Goal: Transaction & Acquisition: Purchase product/service

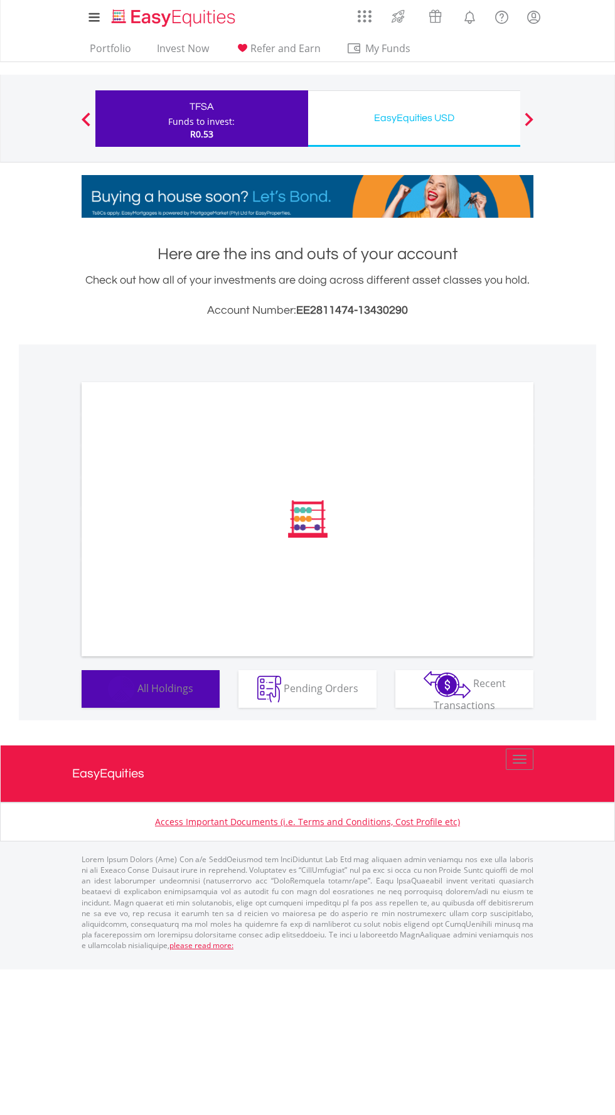
click at [136, 688] on button "Holdings All Holdings" at bounding box center [151, 689] width 138 height 38
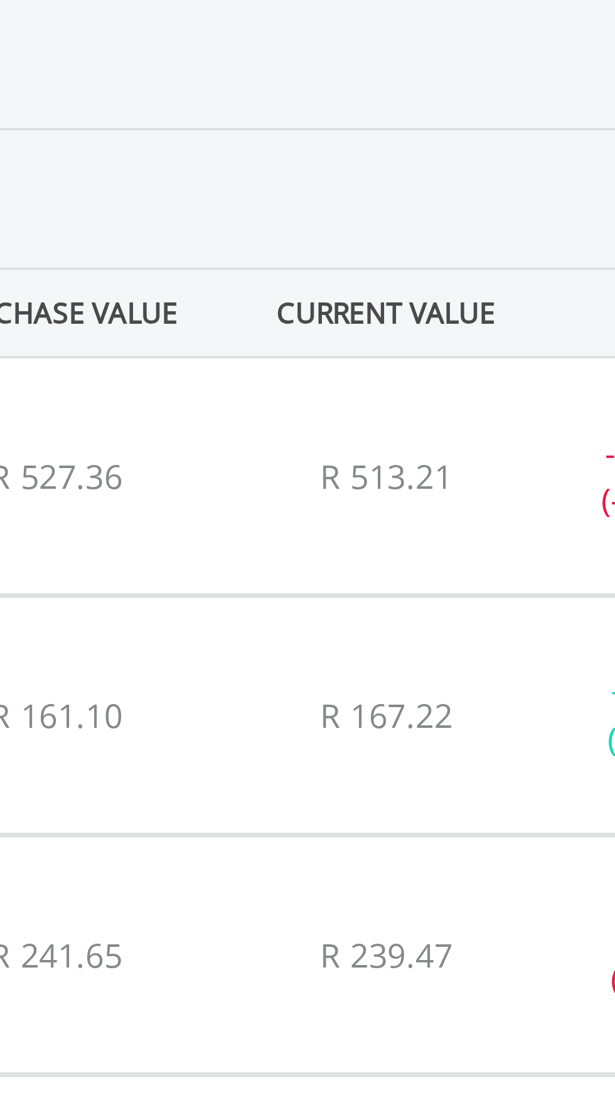
scroll to position [610, 0]
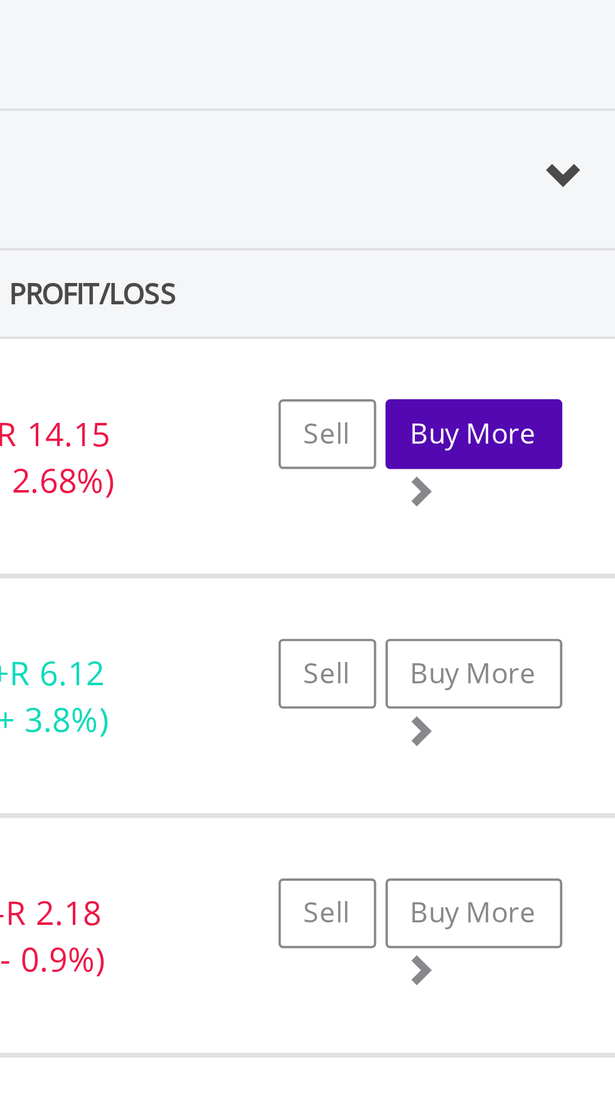
click at [499, 453] on link "Buy More" at bounding box center [494, 456] width 48 height 19
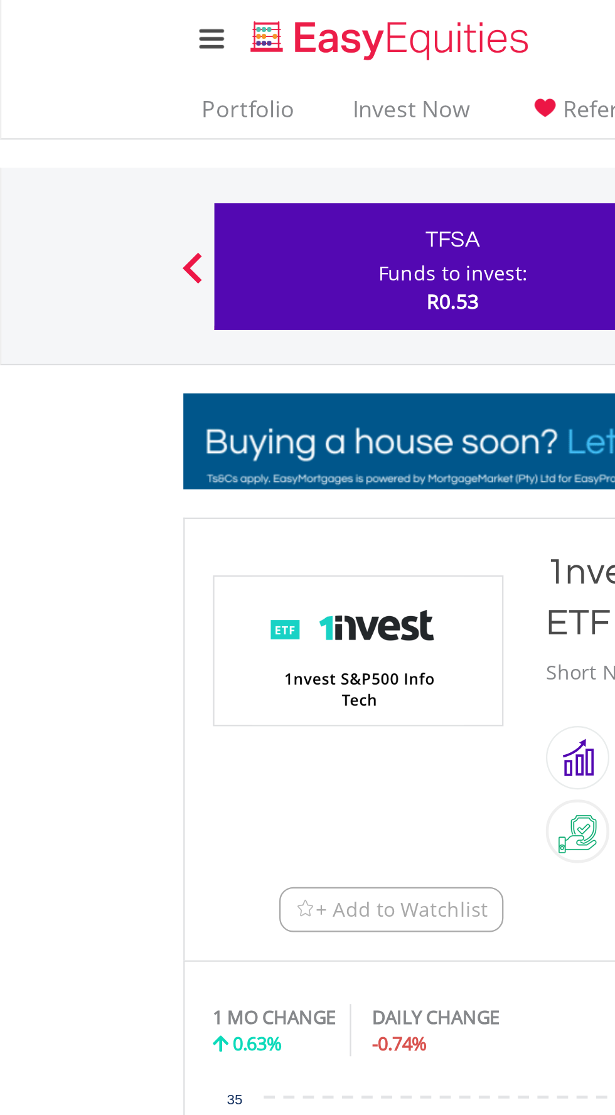
click at [97, 492] on rect "Interactive chart" at bounding box center [308, 577] width 426 height 188
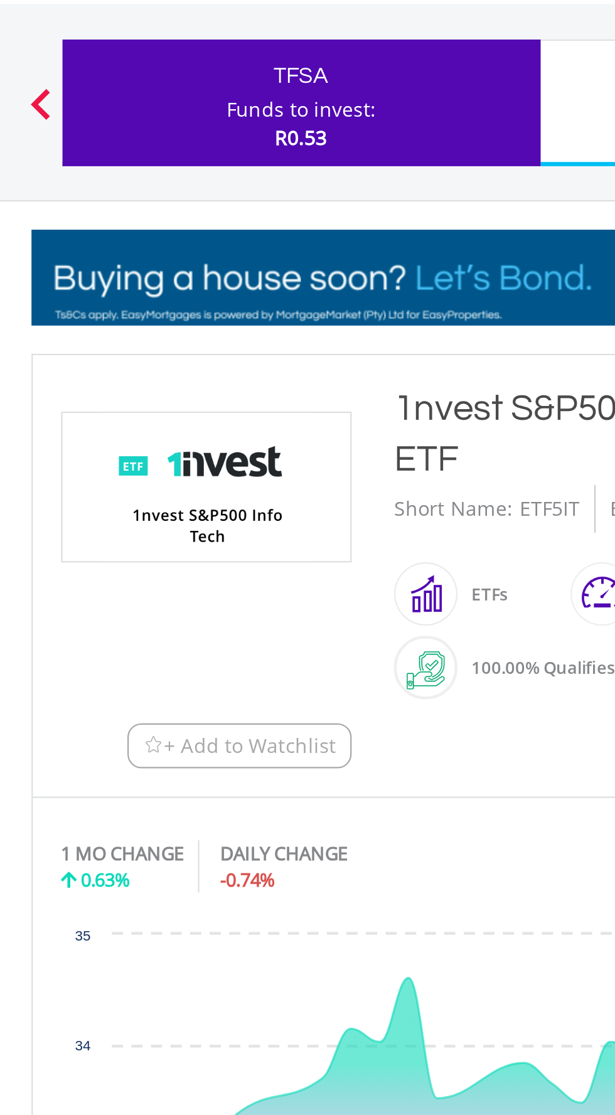
click at [156, 611] on icon "Interactive chart" at bounding box center [315, 561] width 389 height 107
